Goal: Register for event/course

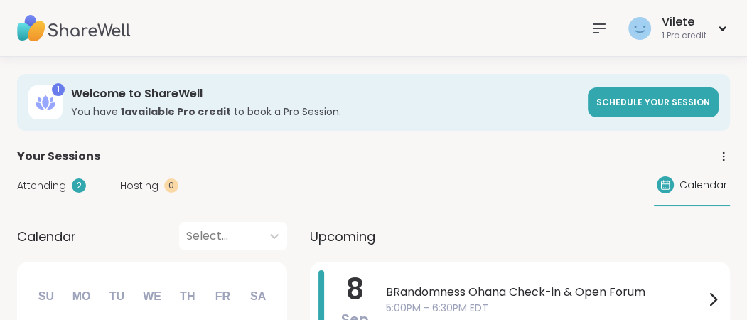
click at [591, 26] on icon at bounding box center [599, 28] width 17 height 17
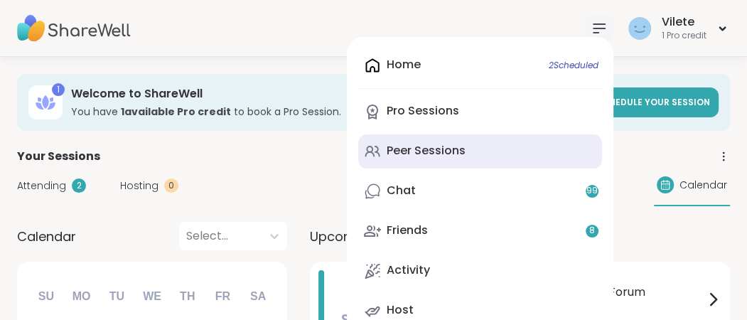
click at [425, 159] on div "Peer Sessions" at bounding box center [426, 151] width 79 height 16
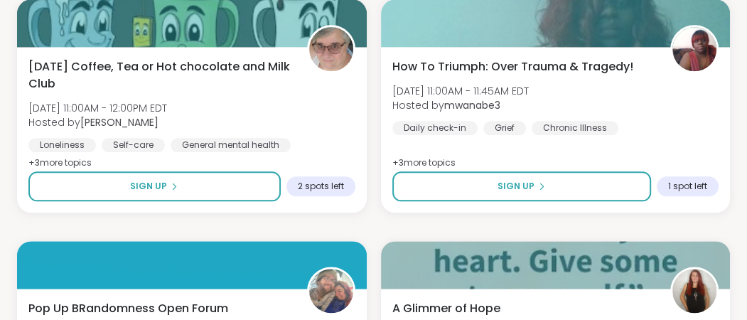
scroll to position [1086, 0]
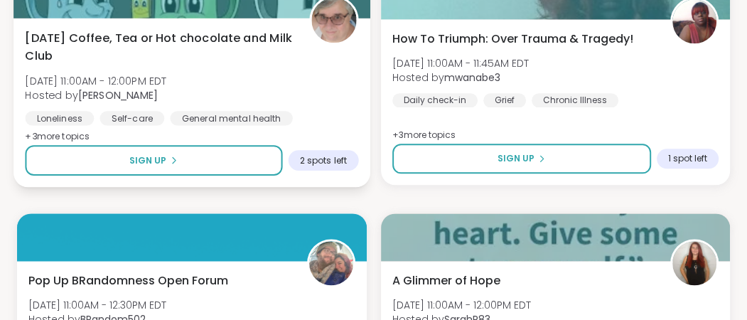
click at [211, 64] on span "[DATE] Coffee, Tea or Hot chocolate and Milk Club" at bounding box center [159, 46] width 268 height 35
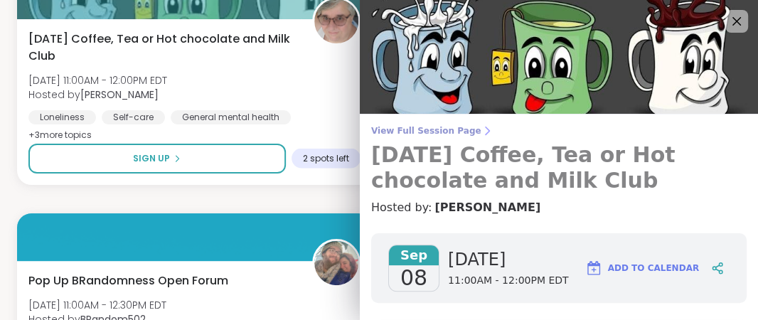
click at [448, 133] on span "View Full Session Page" at bounding box center [559, 130] width 376 height 11
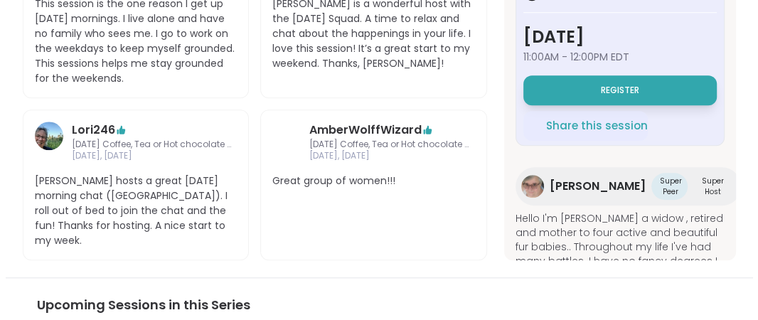
scroll to position [826, 0]
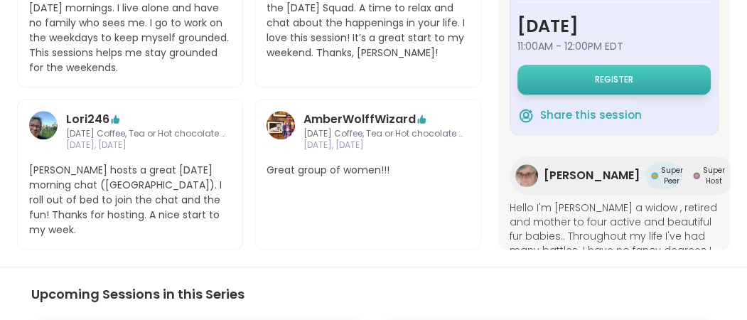
click at [599, 85] on span "Register" at bounding box center [614, 79] width 38 height 11
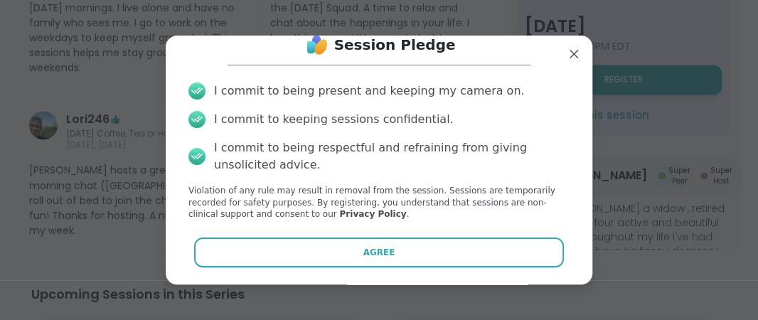
scroll to position [96, 0]
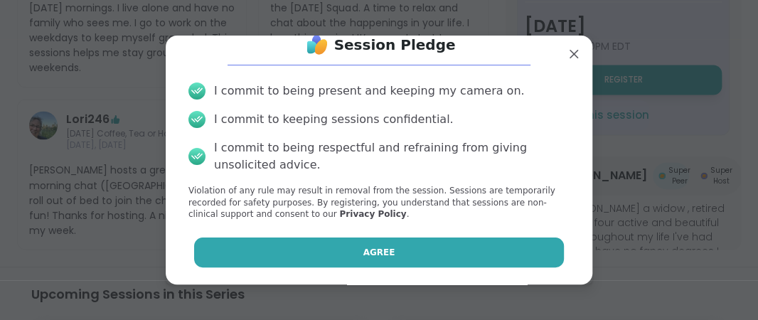
click at [397, 244] on button "Agree" at bounding box center [379, 253] width 371 height 30
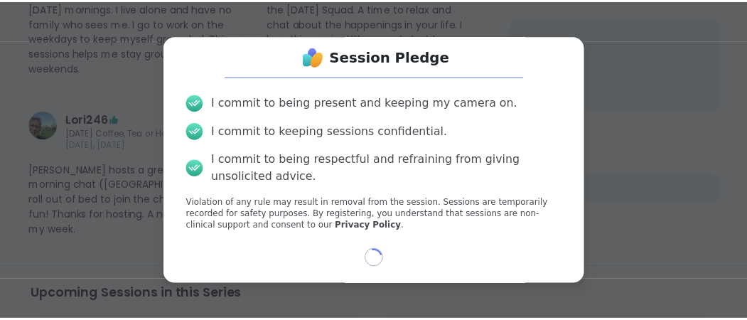
scroll to position [85, 0]
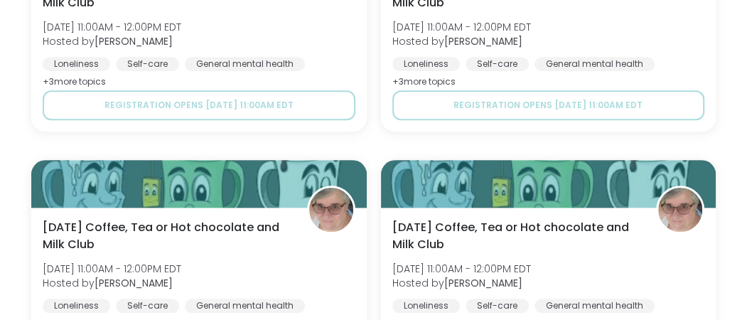
type textarea "*"
